Goal: Task Accomplishment & Management: Manage account settings

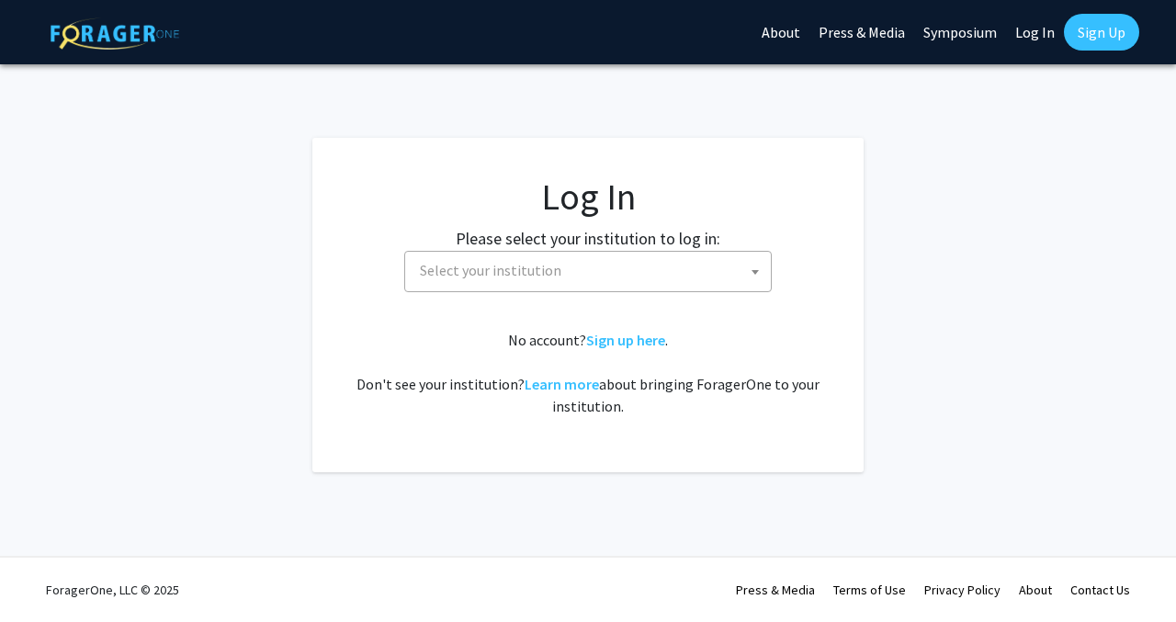
select select
click at [481, 255] on span "Select your institution" at bounding box center [591, 271] width 358 height 38
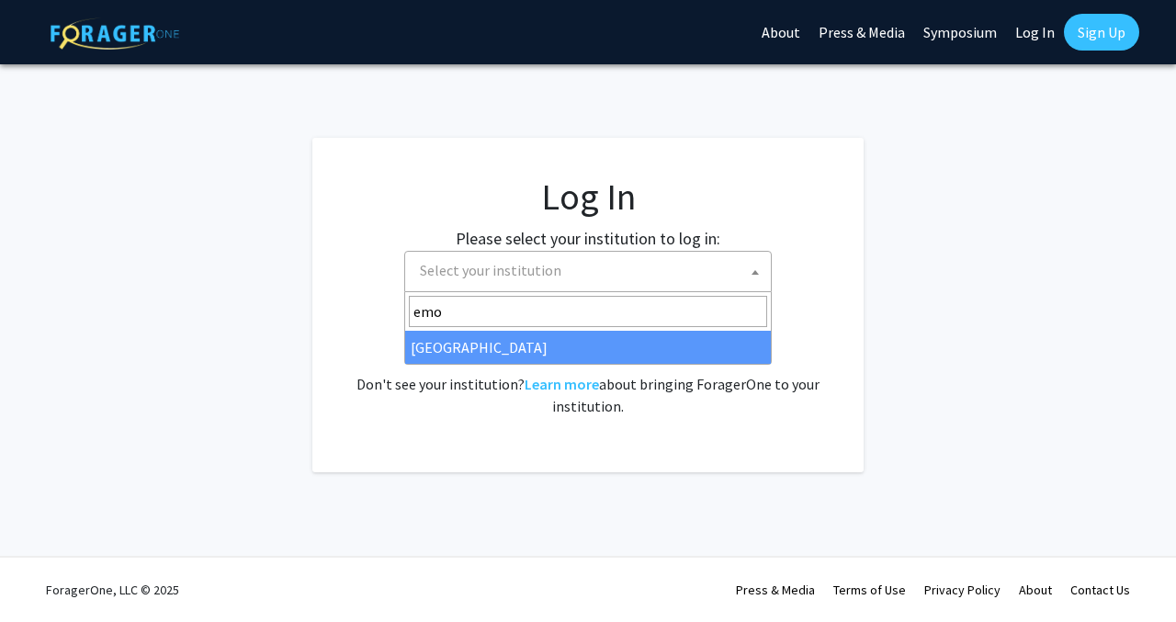
type input "emo"
select select "12"
